Goal: Information Seeking & Learning: Find specific fact

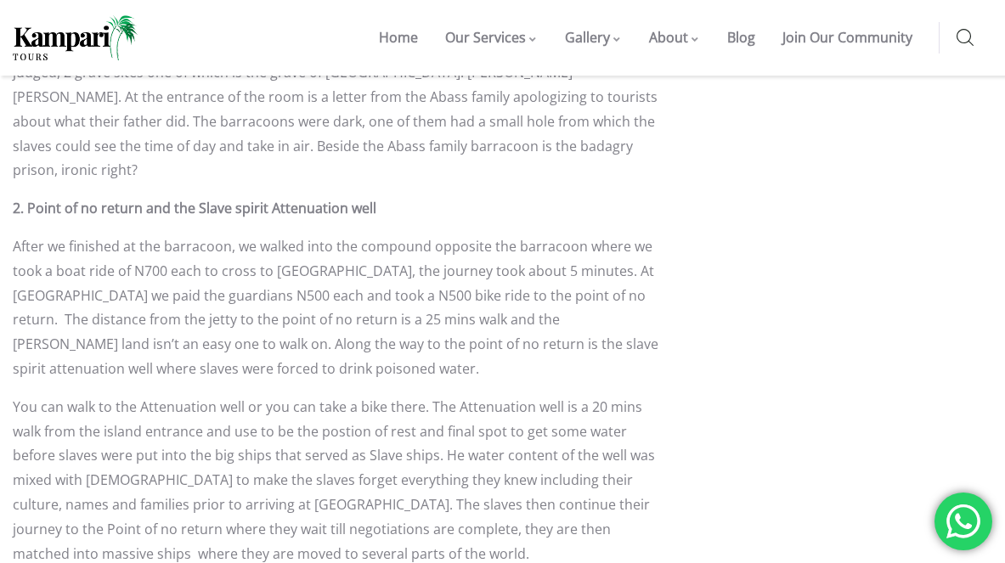
scroll to position [2187, 0]
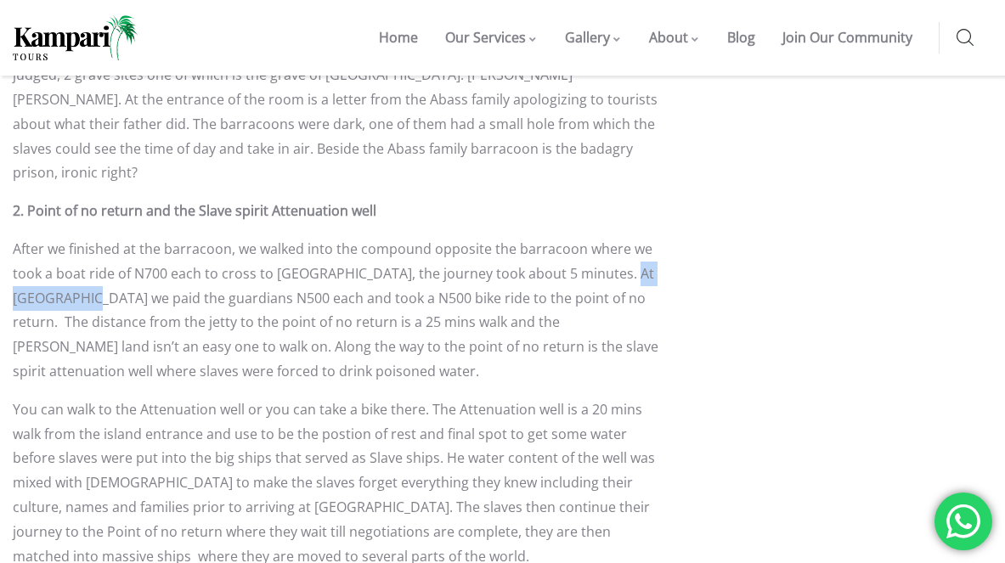
drag, startPoint x: 14, startPoint y: 204, endPoint x: 100, endPoint y: 201, distance: 86.7
click at [100, 237] on p "After we finished at the barracoon, we walked into the compound opposite the ba…" at bounding box center [337, 310] width 648 height 147
copy p "Gberefu islan"
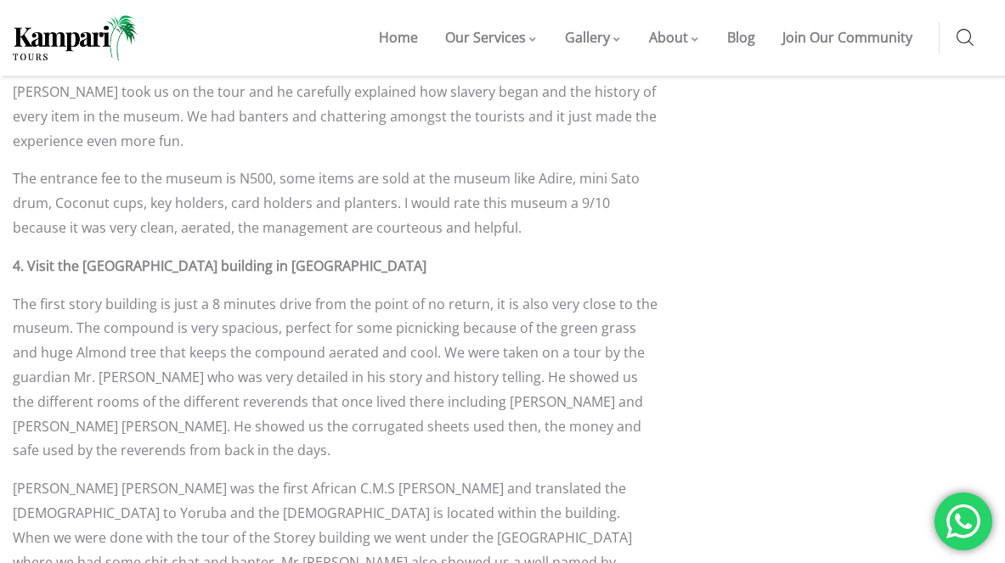
scroll to position [3004, 0]
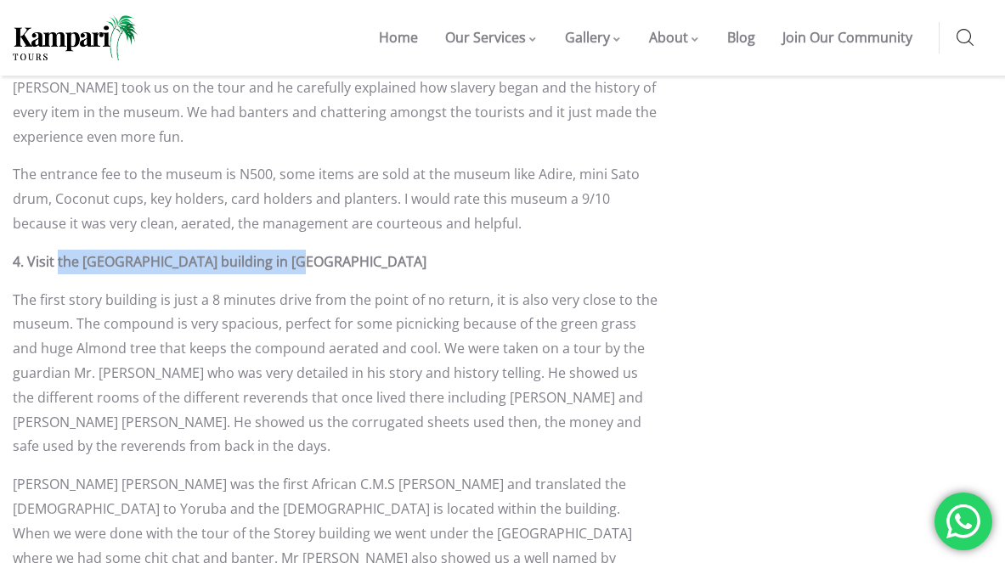
drag, startPoint x: 58, startPoint y: 165, endPoint x: 277, endPoint y: 172, distance: 219.4
click at [277, 250] on p "4. Visit the [GEOGRAPHIC_DATA] building in [GEOGRAPHIC_DATA]" at bounding box center [337, 262] width 648 height 25
copy strong "the First Storey building in [GEOGRAPHIC_DATA]"
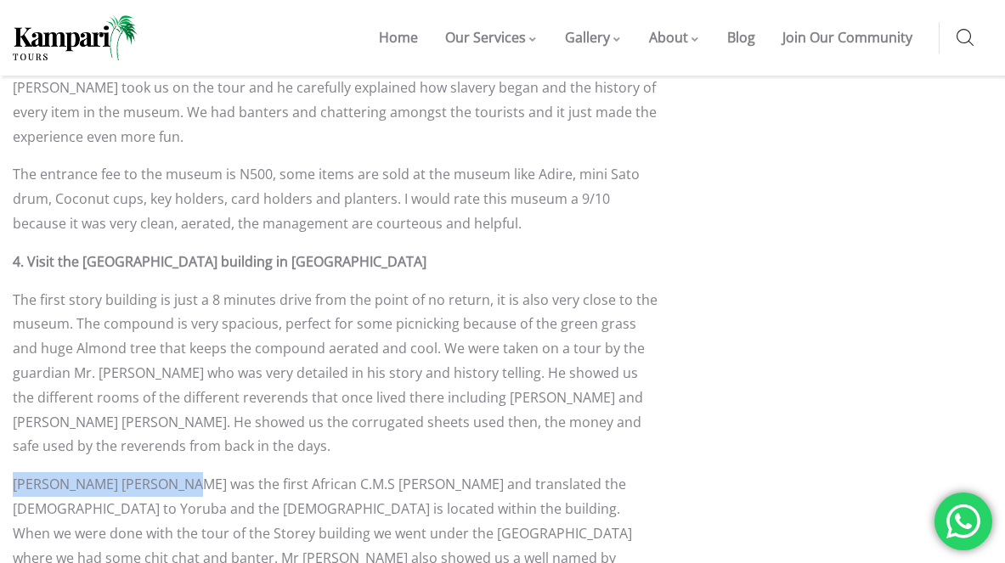
drag, startPoint x: 14, startPoint y: 386, endPoint x: 172, endPoint y: 387, distance: 157.2
click at [172, 472] on p "[PERSON_NAME] [PERSON_NAME] was the first African C.M.S [PERSON_NAME] and trans…" at bounding box center [337, 533] width 648 height 122
copy p "[PERSON_NAME] [PERSON_NAME]"
